Goal: Transaction & Acquisition: Purchase product/service

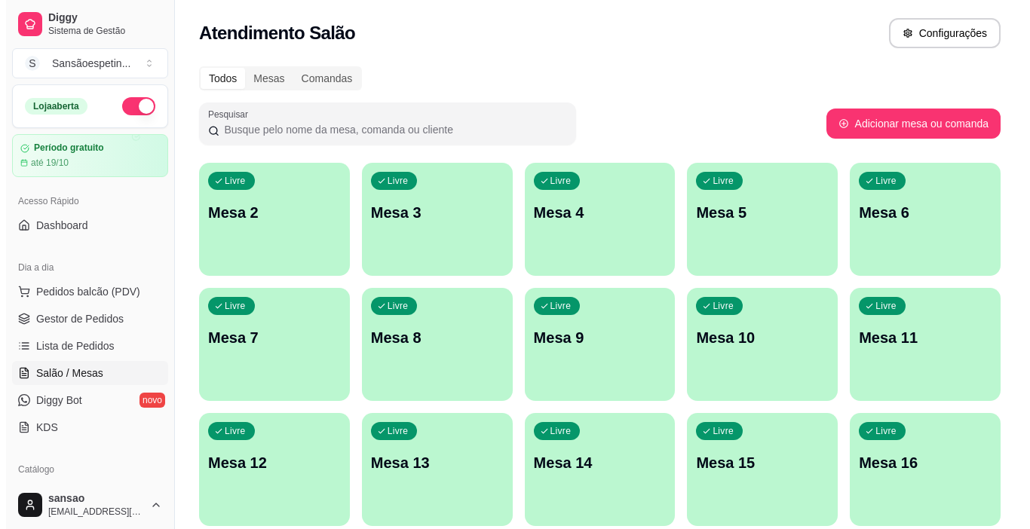
scroll to position [58, 0]
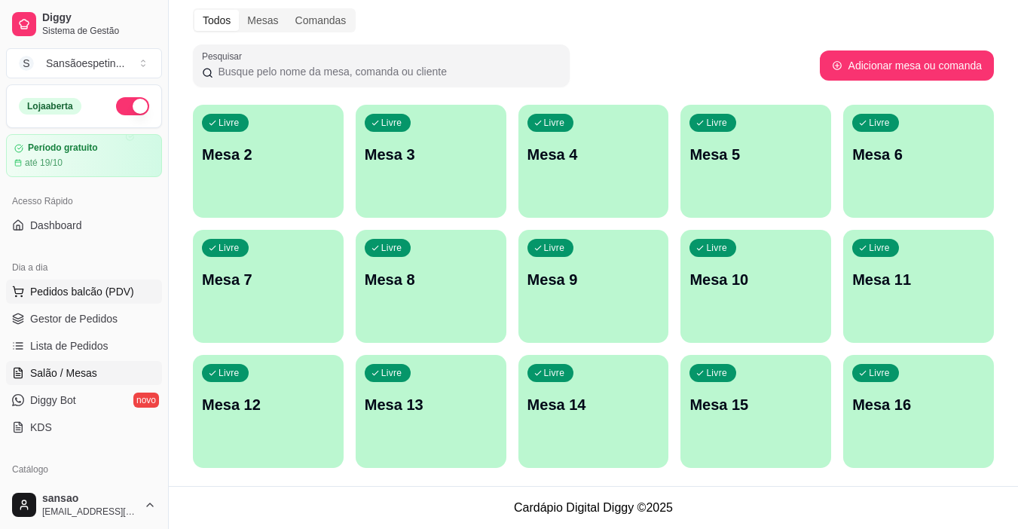
click at [68, 286] on span "Pedidos balcão (PDV)" at bounding box center [82, 291] width 104 height 15
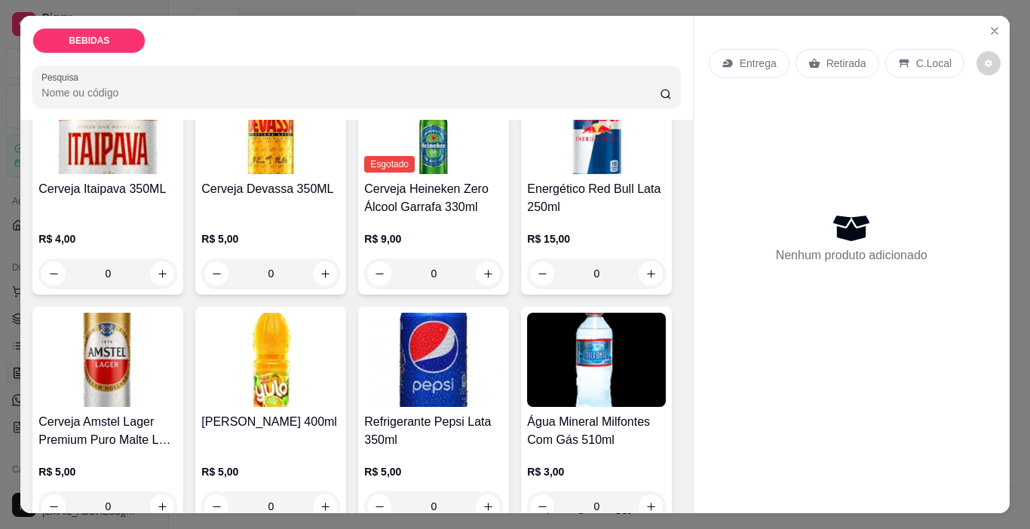
scroll to position [452, 0]
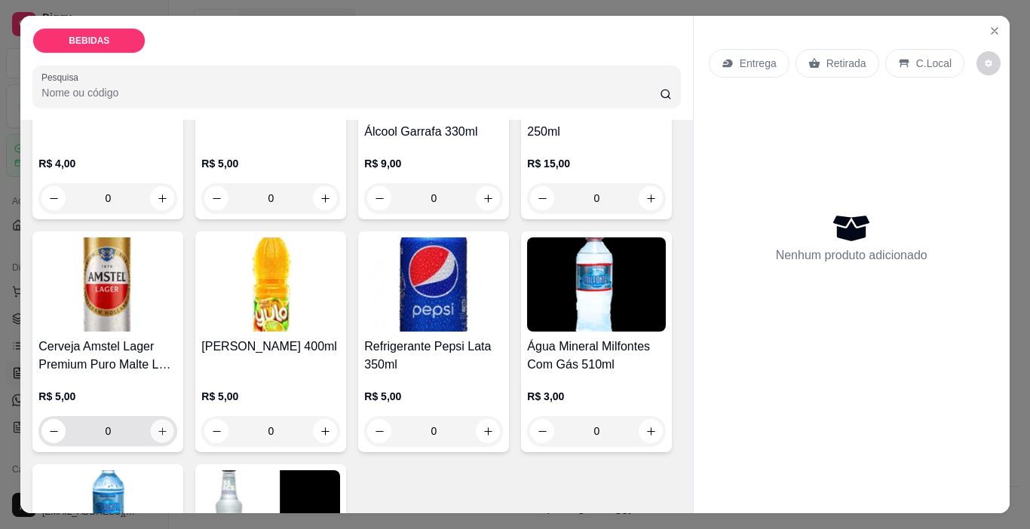
click at [174, 420] on button "increase-product-quantity" at bounding box center [162, 431] width 23 height 23
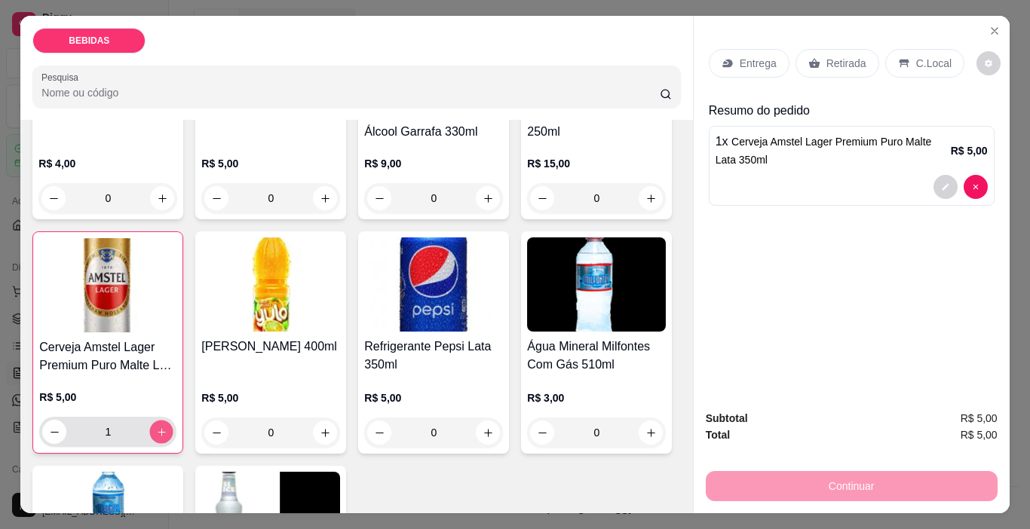
click at [173, 421] on button "increase-product-quantity" at bounding box center [161, 432] width 23 height 23
click at [173, 420] on button "increase-product-quantity" at bounding box center [161, 432] width 24 height 24
click at [173, 421] on button "increase-product-quantity" at bounding box center [161, 432] width 23 height 23
type input "4"
click at [816, 54] on div "Retirada" at bounding box center [837, 63] width 84 height 29
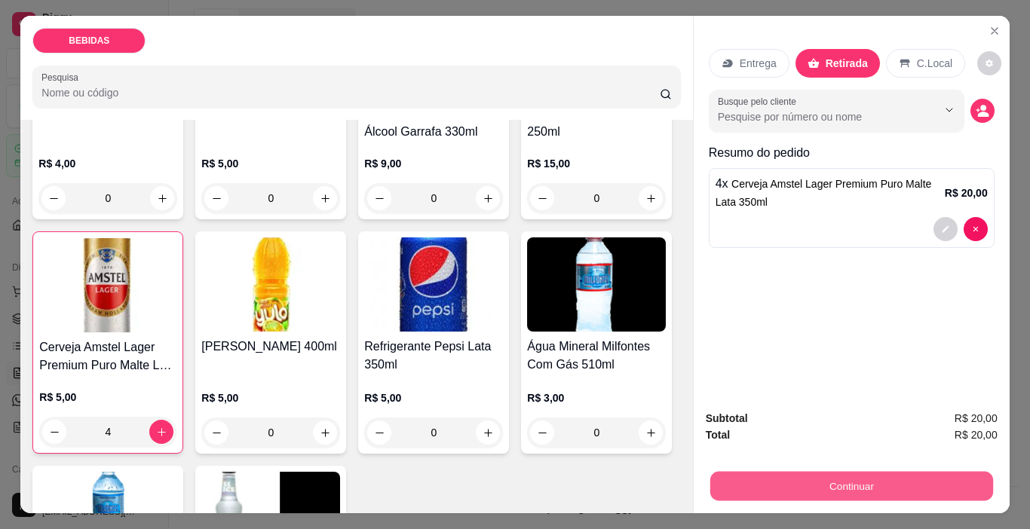
click at [868, 478] on button "Continuar" at bounding box center [850, 486] width 283 height 29
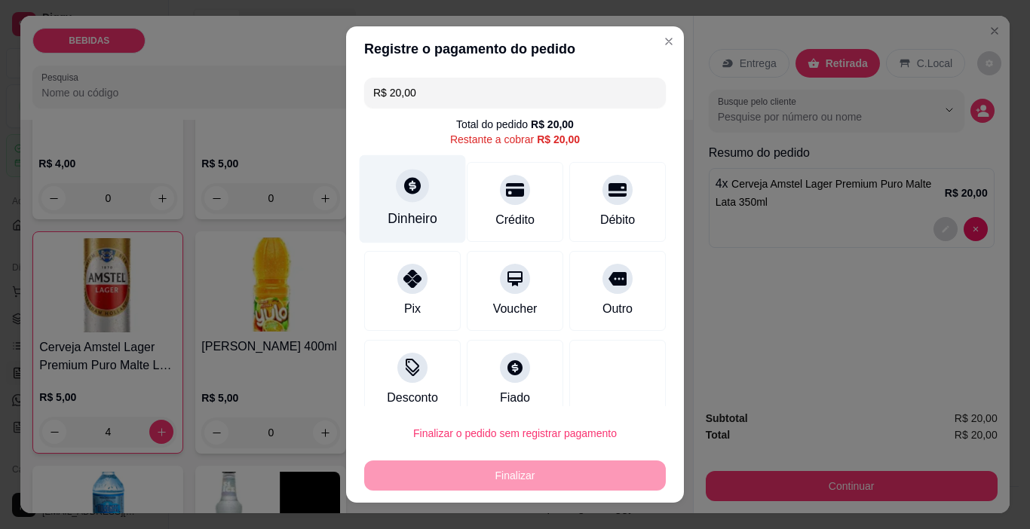
click at [419, 227] on div "Dinheiro" at bounding box center [412, 219] width 50 height 20
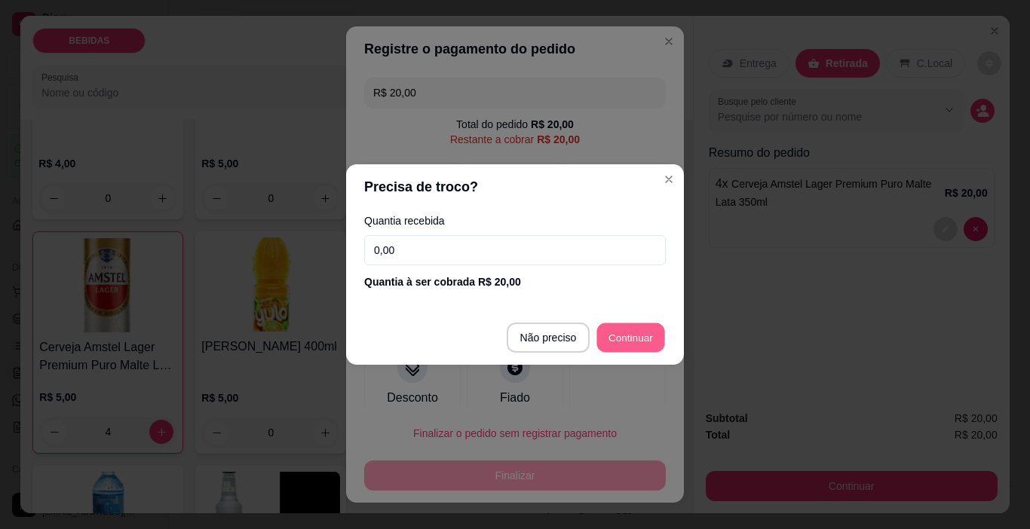
type input "R$ 0,00"
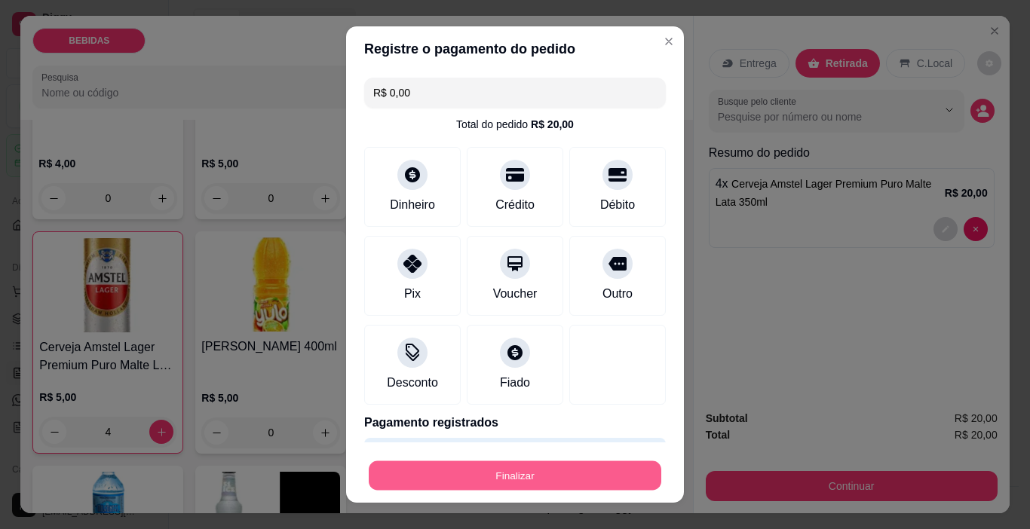
click at [572, 467] on button "Finalizar" at bounding box center [515, 475] width 292 height 29
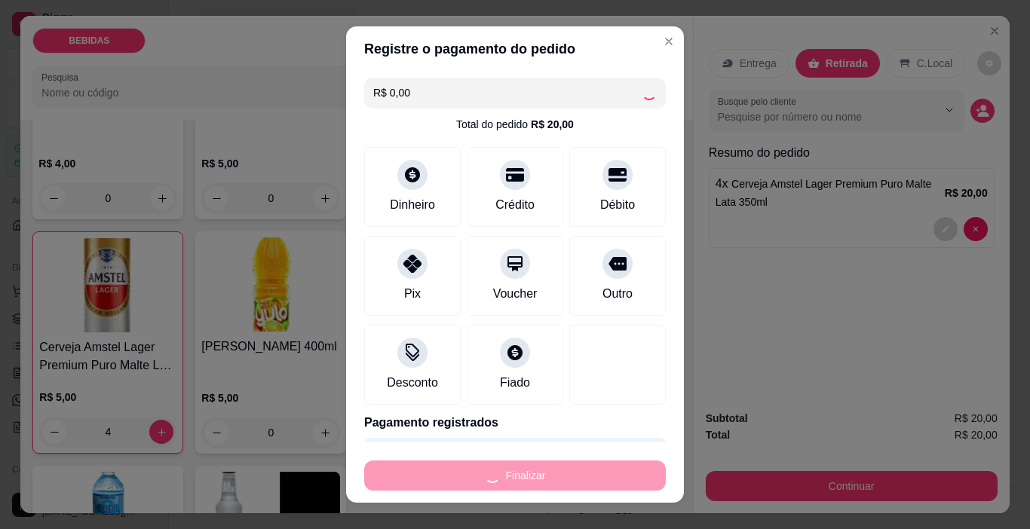
type input "0"
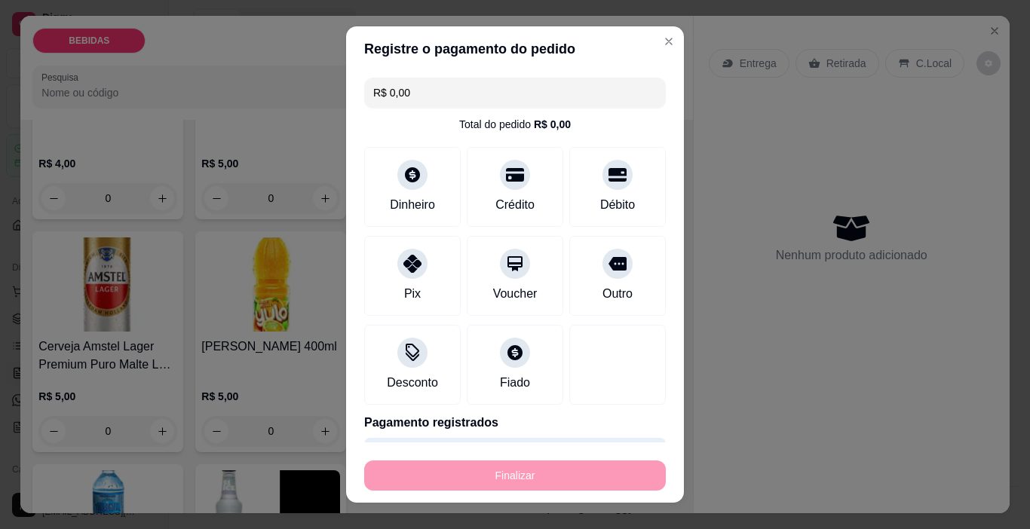
type input "-R$ 20,00"
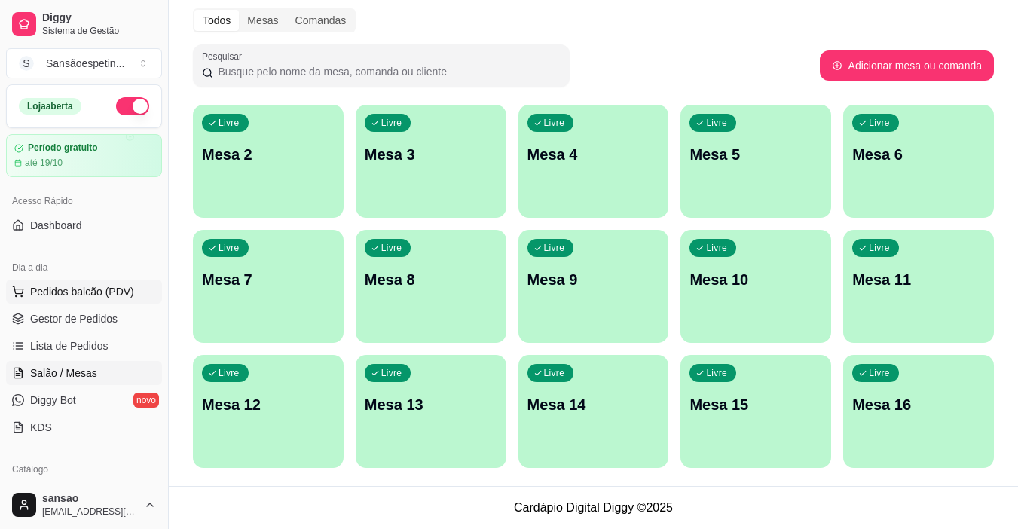
click at [62, 283] on button "Pedidos balcão (PDV)" at bounding box center [84, 292] width 156 height 24
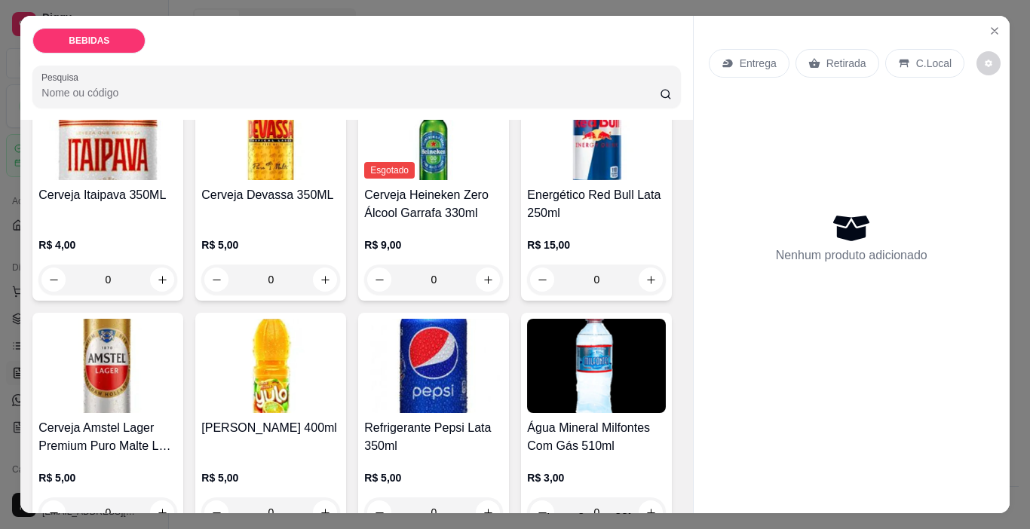
scroll to position [377, 0]
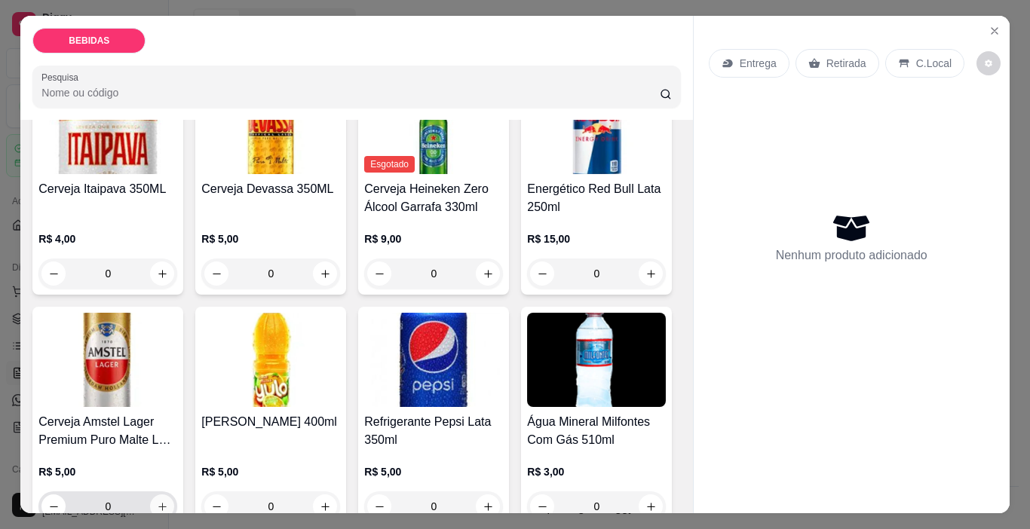
click at [168, 501] on icon "increase-product-quantity" at bounding box center [162, 506] width 11 height 11
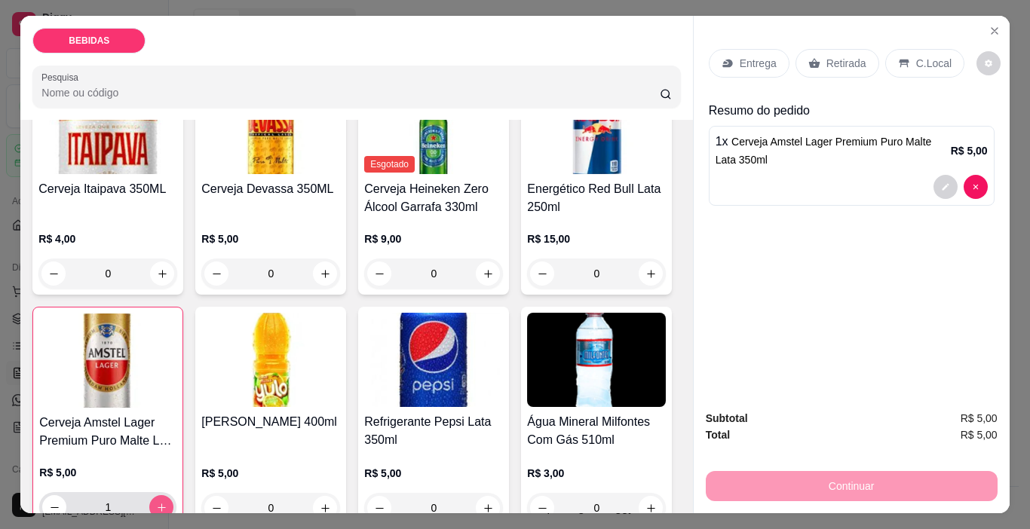
click at [166, 504] on icon "increase-product-quantity" at bounding box center [162, 508] width 8 height 8
type input "2"
click at [853, 57] on p "Retirada" at bounding box center [846, 63] width 40 height 15
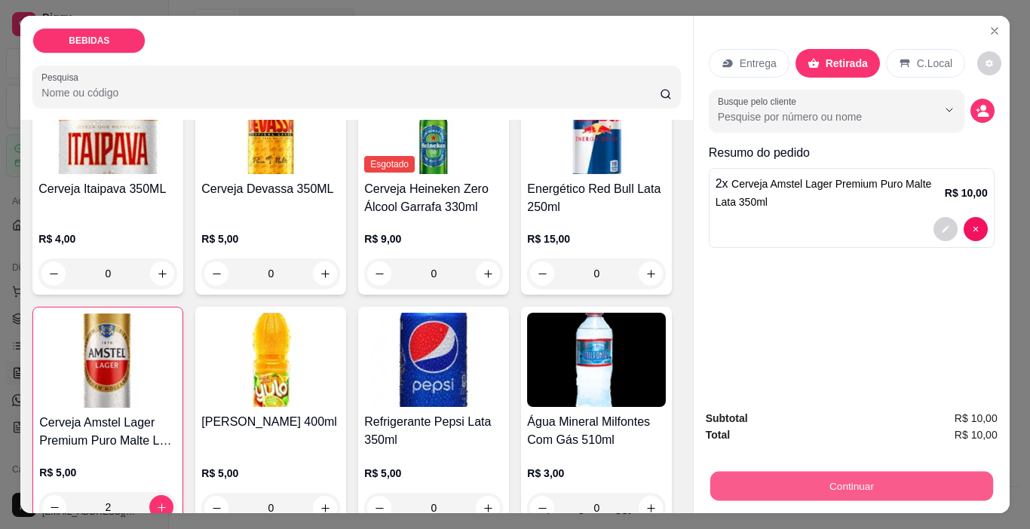
click at [849, 473] on button "Continuar" at bounding box center [850, 486] width 283 height 29
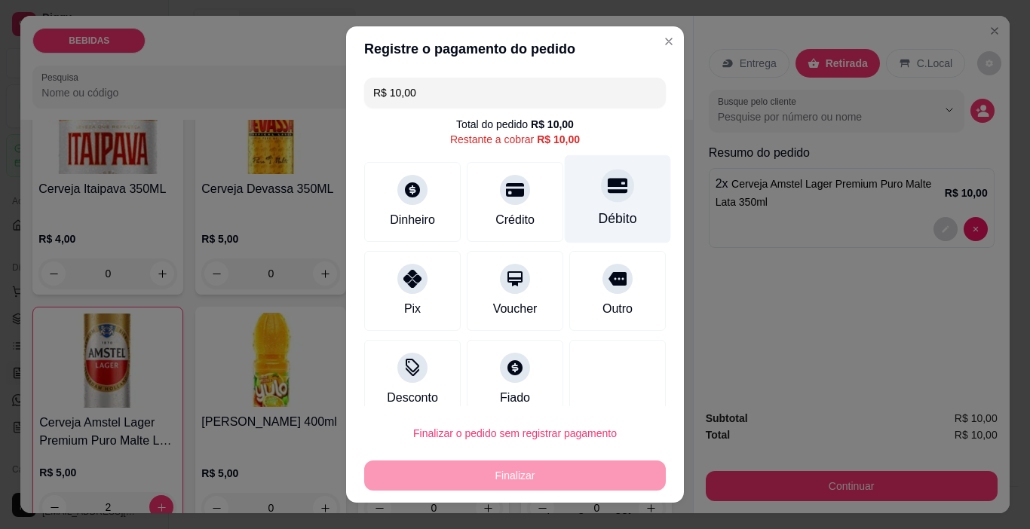
click at [571, 217] on div "Débito" at bounding box center [618, 199] width 106 height 88
type input "R$ 0,00"
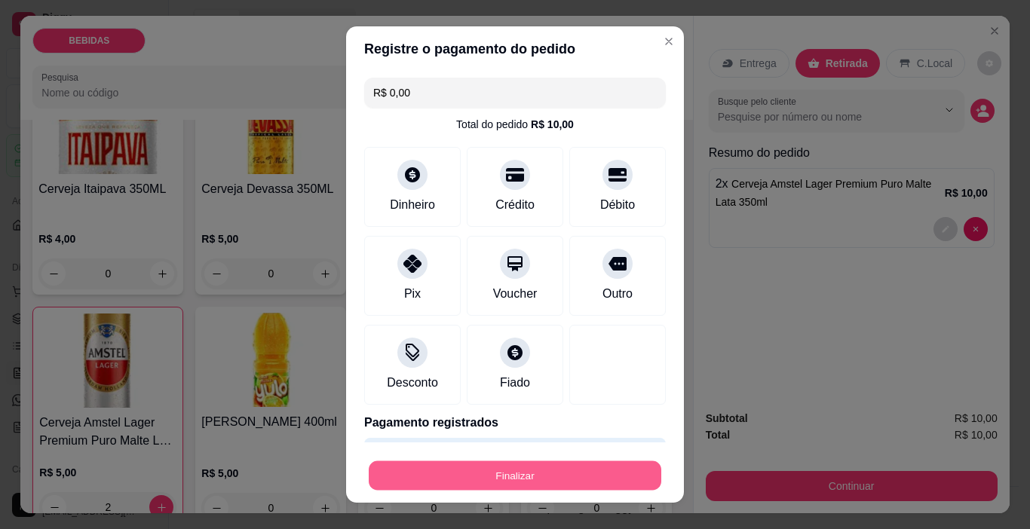
click at [527, 474] on button "Finalizar" at bounding box center [515, 475] width 292 height 29
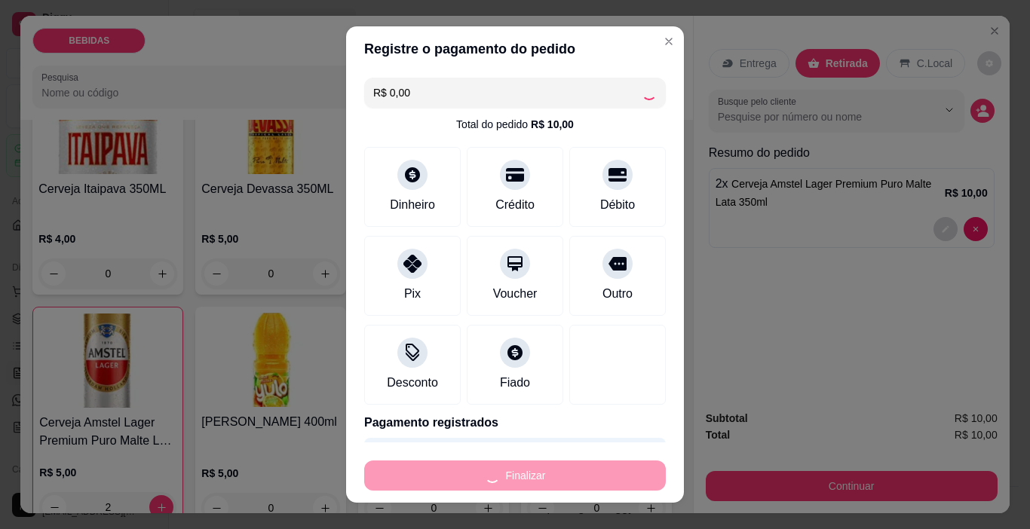
type input "0"
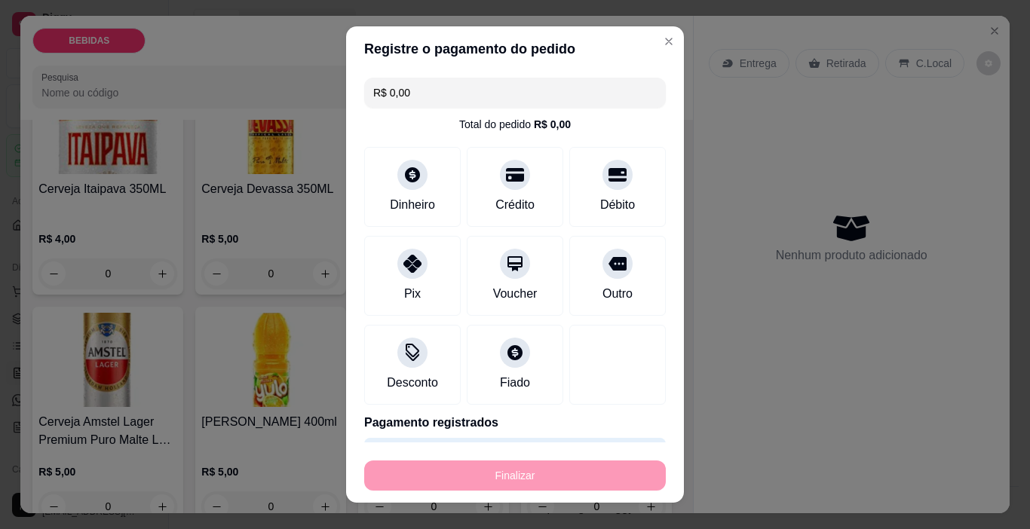
type input "-R$ 10,00"
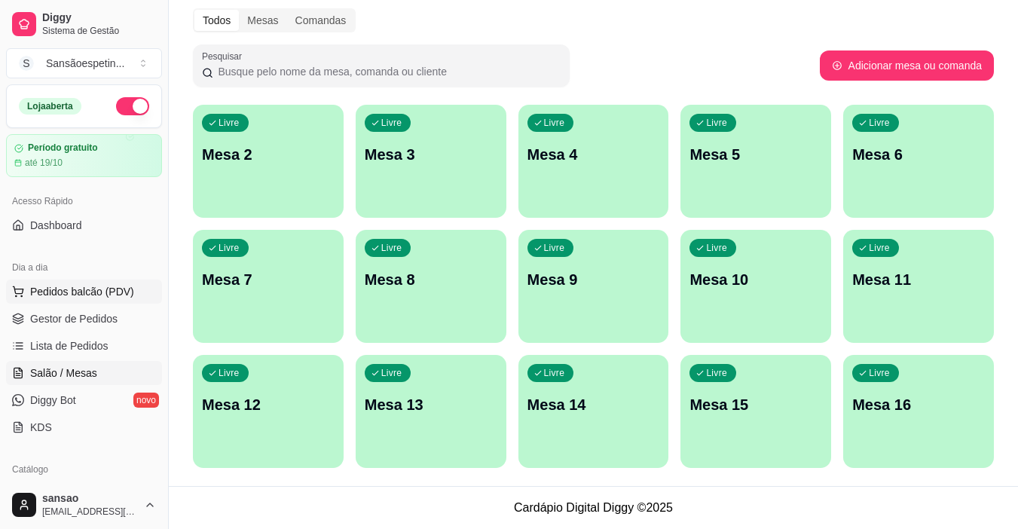
click at [102, 290] on span "Pedidos balcão (PDV)" at bounding box center [82, 291] width 104 height 15
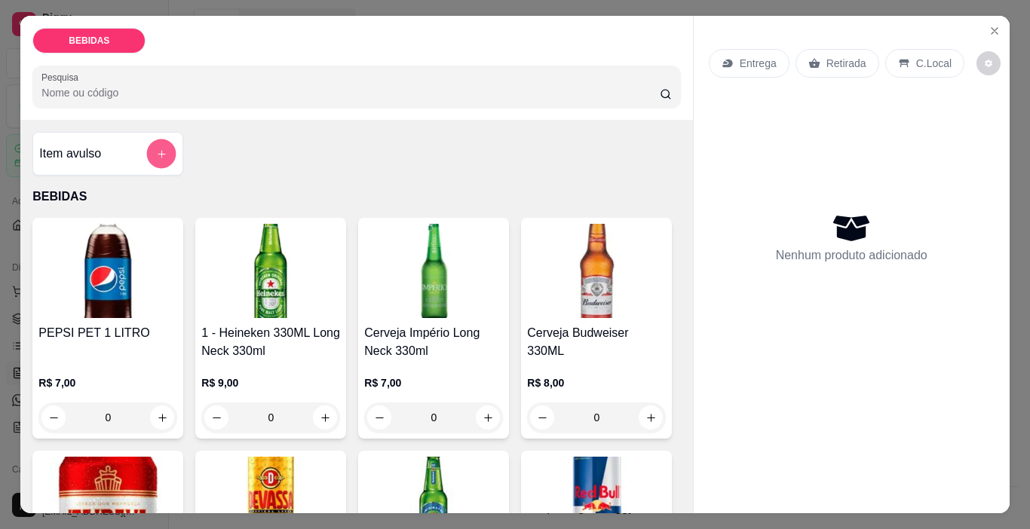
click at [156, 149] on icon "add-separate-item" at bounding box center [161, 154] width 11 height 11
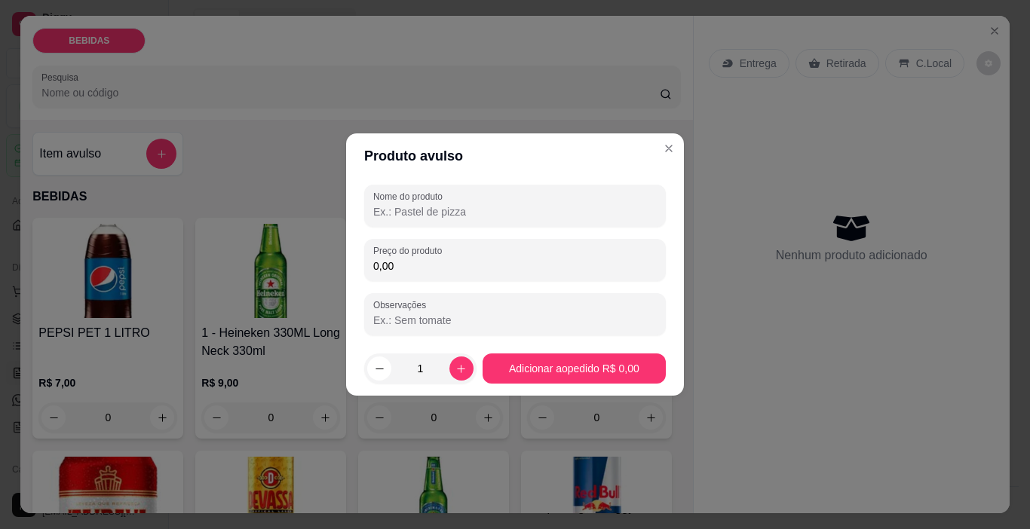
click at [423, 214] on input "Nome do produto" at bounding box center [514, 211] width 283 height 15
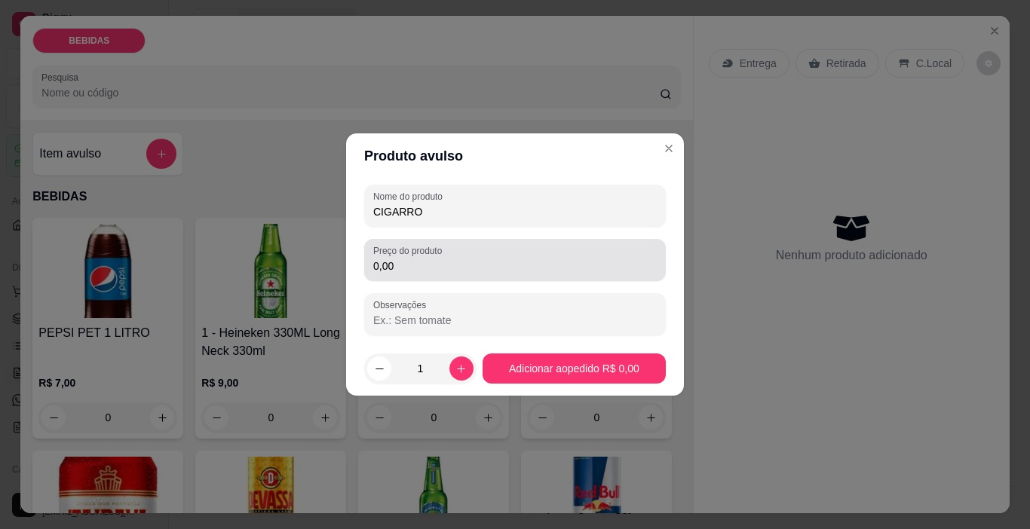
type input "CIGARRO"
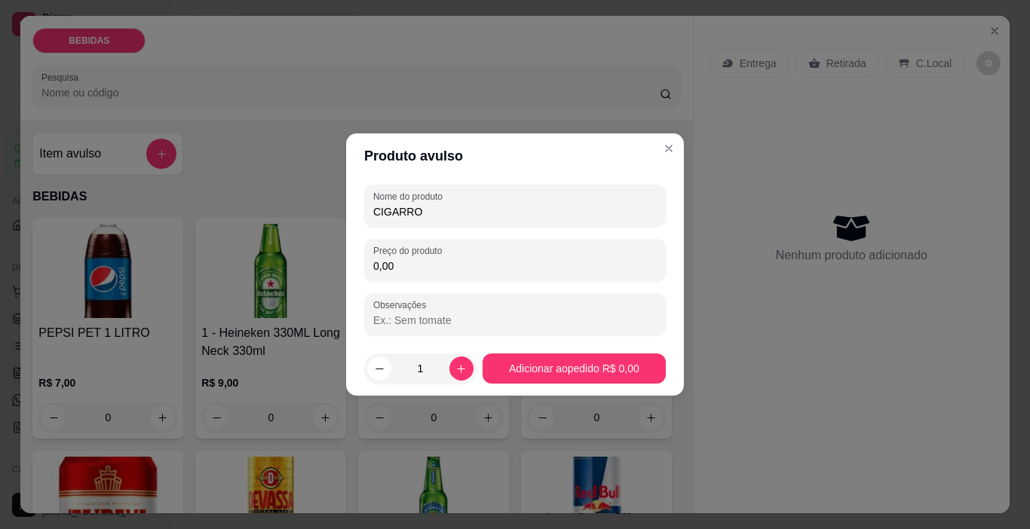
drag, startPoint x: 420, startPoint y: 270, endPoint x: 421, endPoint y: 279, distance: 9.2
click at [421, 272] on input "0,00" at bounding box center [514, 266] width 283 height 15
type input "6,00"
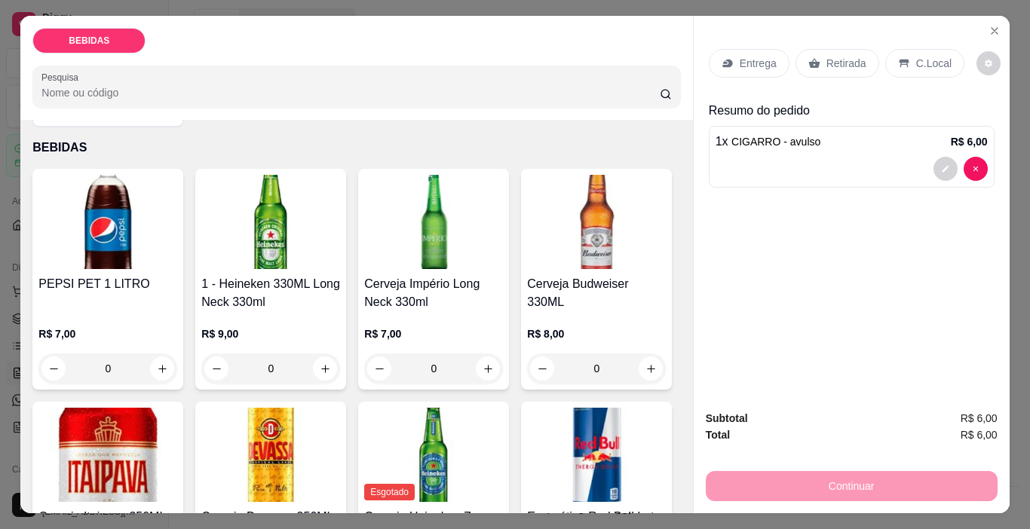
scroll to position [75, 0]
